Goal: Go to known website: Access a specific website the user already knows

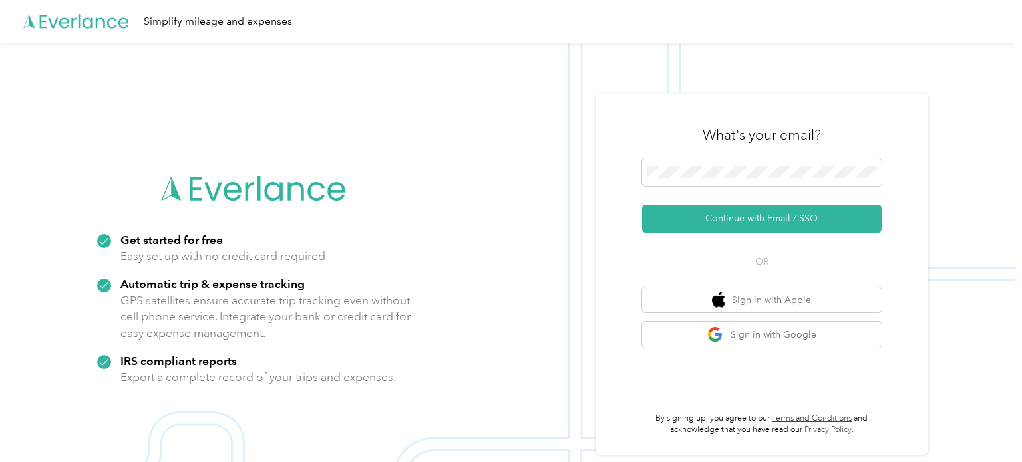
click at [71, 19] on icon at bounding box center [84, 21] width 89 height 14
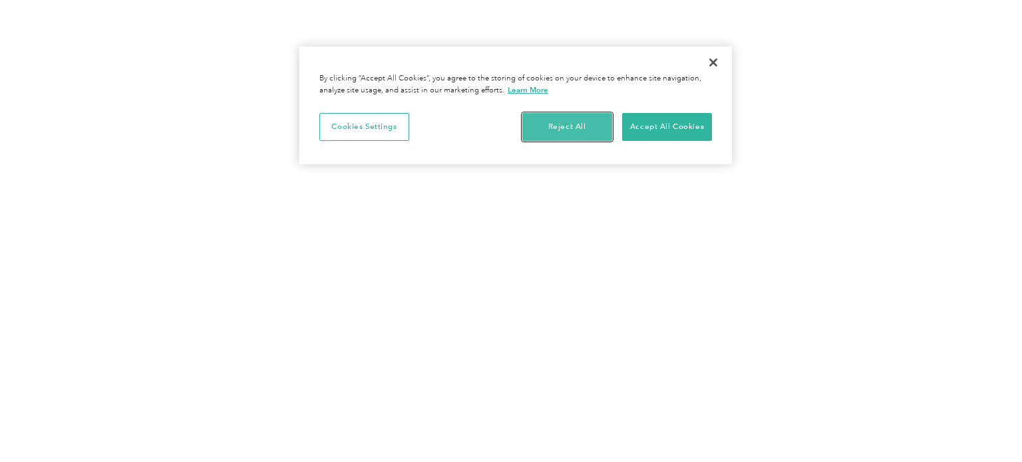
click at [582, 126] on button "Reject All" at bounding box center [567, 127] width 90 height 28
